Goal: Task Accomplishment & Management: Use online tool/utility

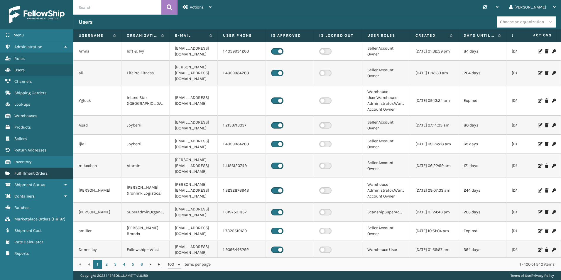
click at [47, 171] on span "Fulfillment Orders" at bounding box center [30, 173] width 33 height 5
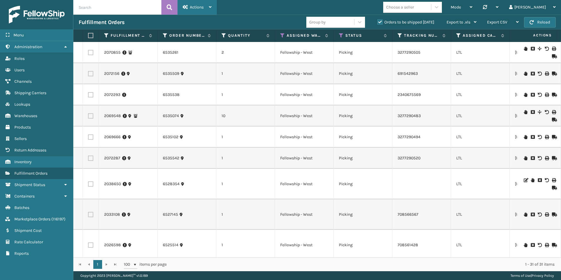
click at [197, 8] on span "Actions" at bounding box center [197, 7] width 14 height 5
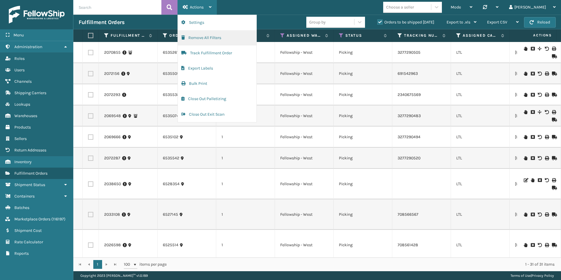
click at [207, 40] on button "Remove All Filters" at bounding box center [217, 37] width 79 height 15
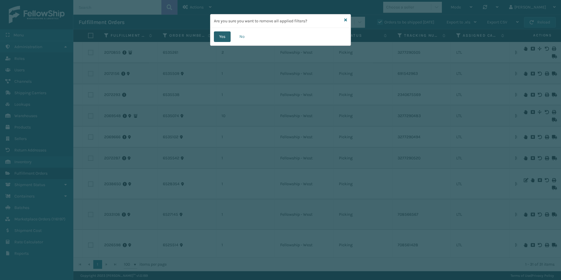
click at [224, 36] on button "Yes" at bounding box center [222, 36] width 17 height 11
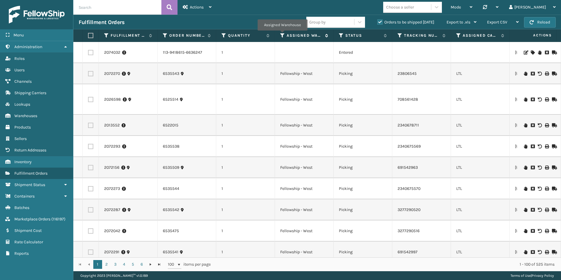
click at [282, 35] on icon at bounding box center [282, 35] width 5 height 5
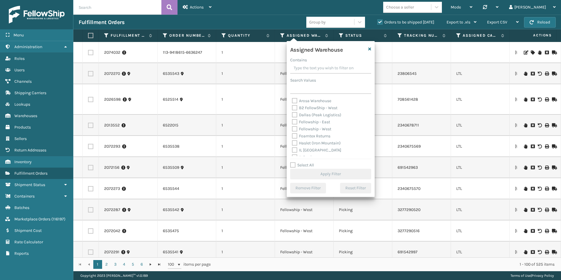
click at [293, 129] on label "Fellowship - West" at bounding box center [311, 128] width 39 height 5
click at [292, 129] on input "Fellowship - West" at bounding box center [292, 127] width 0 height 4
checkbox input "true"
click at [331, 172] on button "Apply Filter" at bounding box center [330, 174] width 81 height 11
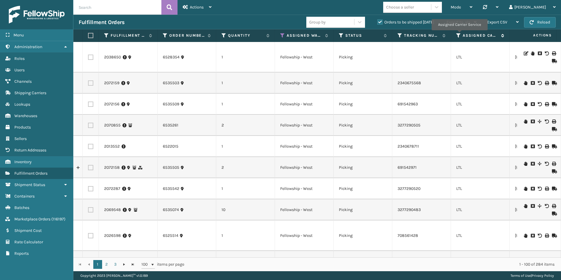
click at [459, 34] on icon at bounding box center [458, 35] width 5 height 5
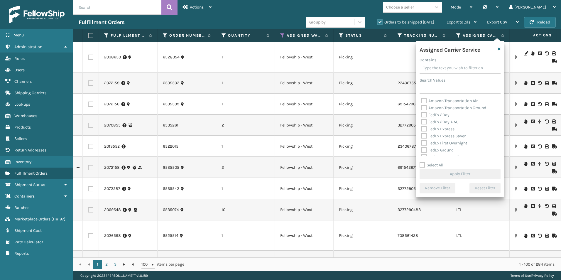
click at [421, 168] on div "Select All Apply Filter" at bounding box center [459, 171] width 81 height 18
drag, startPoint x: 422, startPoint y: 165, endPoint x: 428, endPoint y: 159, distance: 8.1
click at [422, 164] on label "Select All" at bounding box center [431, 164] width 24 height 5
click at [422, 162] on input "Select All" at bounding box center [463, 162] width 88 height 1
checkbox input "true"
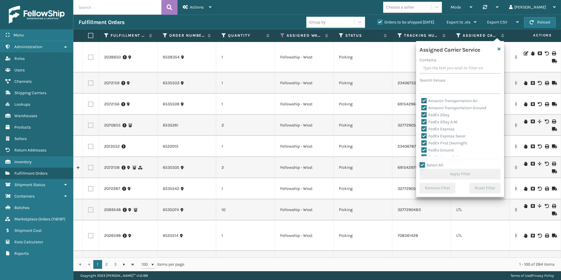
checkbox input "true"
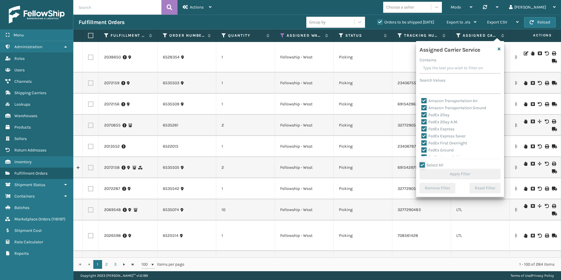
checkbox input "true"
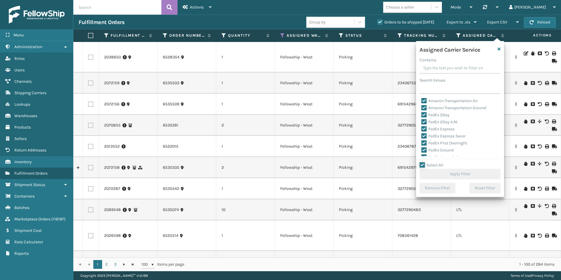
checkbox input "true"
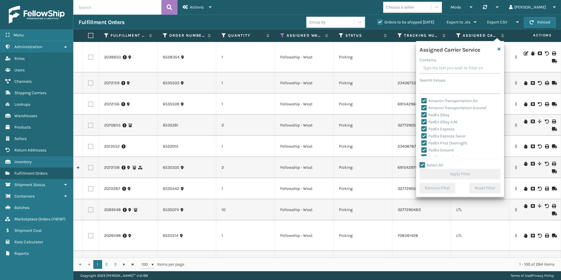
checkbox input "true"
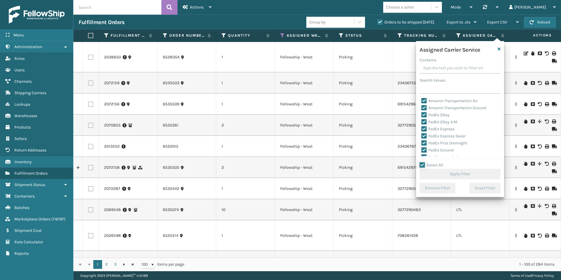
checkbox input "true"
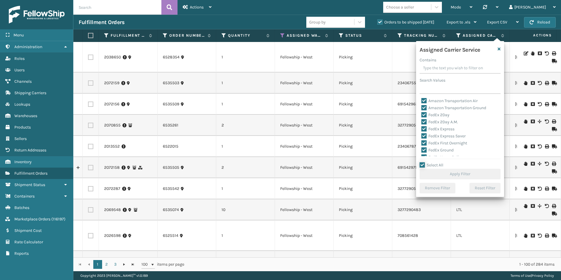
checkbox input "true"
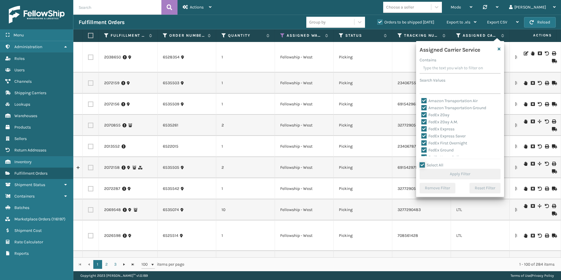
checkbox input "true"
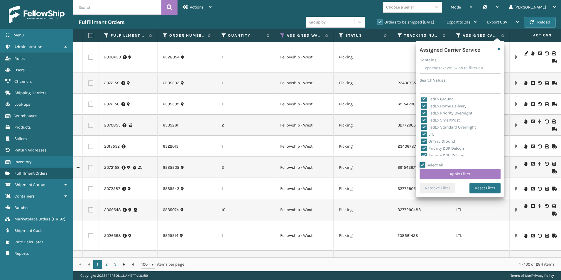
scroll to position [59, 0]
click at [422, 125] on label "LTL" at bounding box center [427, 126] width 13 height 5
click at [421, 125] on input "LTL" at bounding box center [421, 125] width 0 height 4
checkbox input "false"
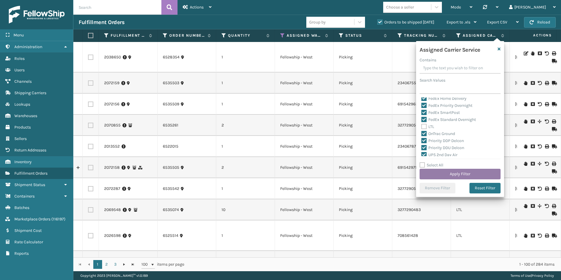
click at [451, 173] on button "Apply Filter" at bounding box center [459, 174] width 81 height 11
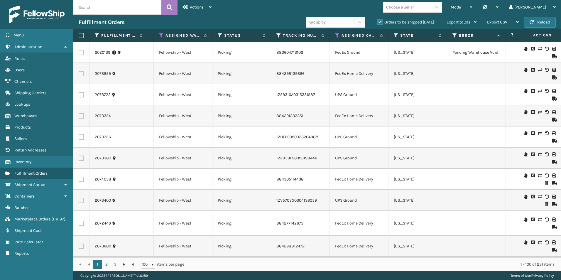
scroll to position [0, 119]
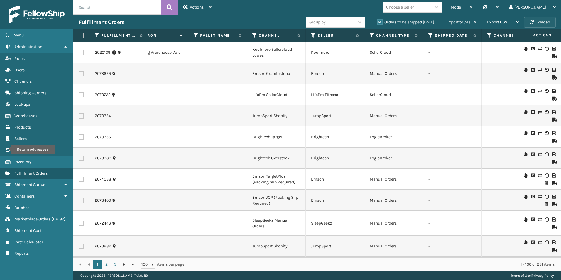
click at [539, 19] on button "Reload" at bounding box center [540, 22] width 32 height 11
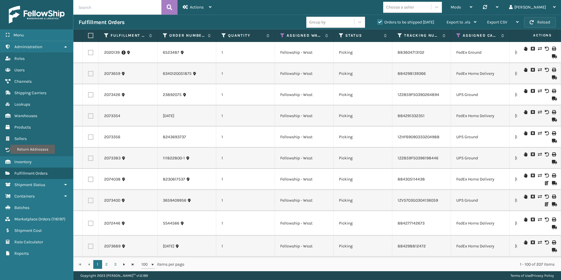
click at [538, 23] on button "Reload" at bounding box center [540, 22] width 32 height 11
click at [539, 20] on button "Reload" at bounding box center [540, 22] width 32 height 11
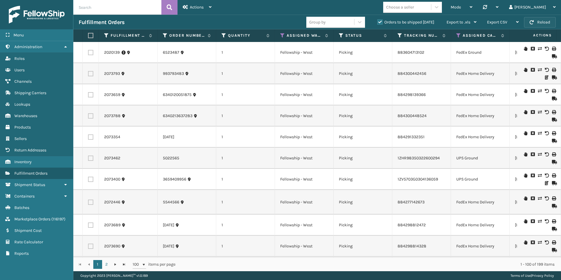
click at [539, 21] on button "Reload" at bounding box center [540, 22] width 32 height 11
click at [542, 23] on button "Reload" at bounding box center [540, 22] width 32 height 11
click at [538, 20] on button "Reload" at bounding box center [540, 22] width 32 height 11
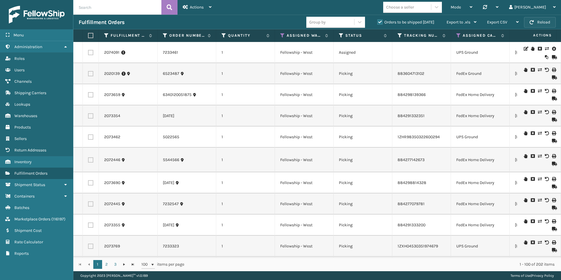
click at [542, 23] on button "Reload" at bounding box center [540, 22] width 32 height 11
click at [544, 20] on button "Reload" at bounding box center [540, 22] width 32 height 11
click at [533, 26] on button "Reload" at bounding box center [540, 22] width 32 height 11
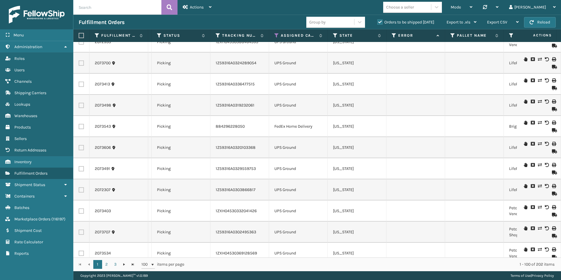
scroll to position [0, 164]
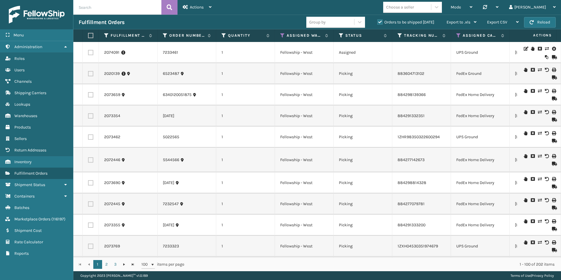
click at [341, 38] on th "Status" at bounding box center [362, 35] width 59 height 13
click at [340, 35] on icon at bounding box center [341, 35] width 5 height 5
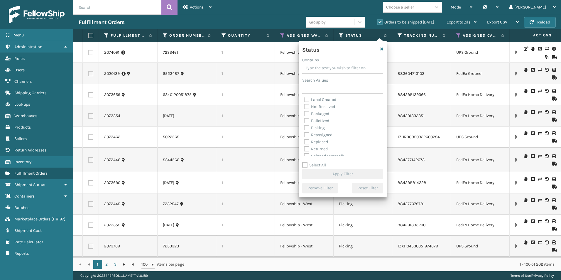
click at [307, 128] on label "Picking" at bounding box center [314, 127] width 21 height 5
click at [304, 128] on input "Picking" at bounding box center [304, 126] width 0 height 4
checkbox input "true"
click at [336, 176] on button "Apply Filter" at bounding box center [342, 174] width 81 height 11
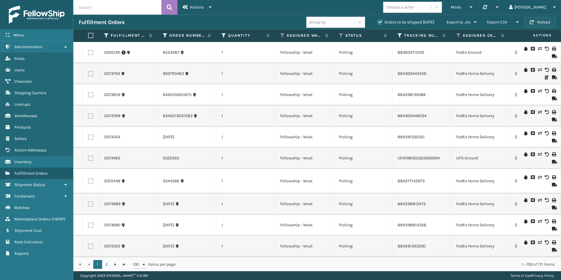
click at [538, 22] on button "Reload" at bounding box center [540, 22] width 32 height 11
click at [531, 20] on span "button" at bounding box center [531, 22] width 4 height 4
click at [540, 23] on button "Reload" at bounding box center [540, 22] width 32 height 11
click at [542, 24] on button "Reload" at bounding box center [540, 22] width 32 height 11
click at [539, 25] on button "Reload" at bounding box center [540, 22] width 32 height 11
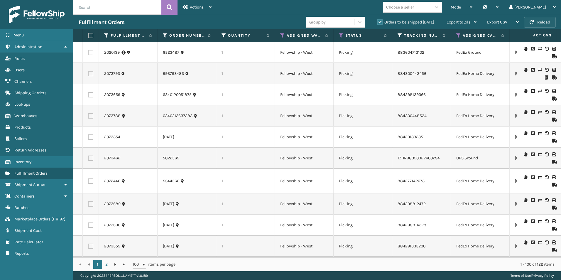
click at [547, 21] on button "Reload" at bounding box center [540, 22] width 32 height 11
click at [532, 22] on span "button" at bounding box center [531, 22] width 4 height 4
